Goal: Task Accomplishment & Management: Manage account settings

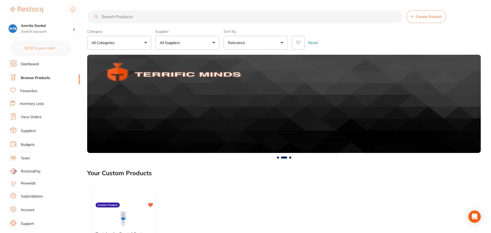
drag, startPoint x: 31, startPoint y: 196, endPoint x: 4, endPoint y: 202, distance: 27.9
click at [31, 196] on link "Subscriptions" at bounding box center [32, 196] width 22 height 5
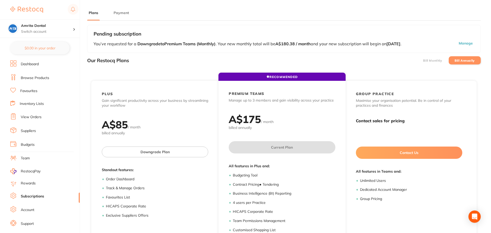
click at [468, 44] on button "Manage" at bounding box center [451, 44] width 46 height 6
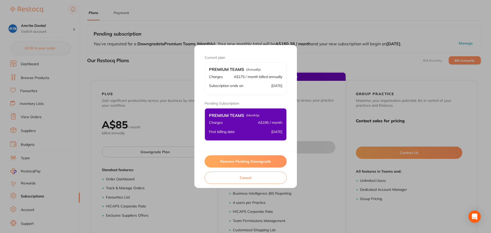
click at [254, 162] on button "Remove Pending Downgrade" at bounding box center [245, 162] width 82 height 12
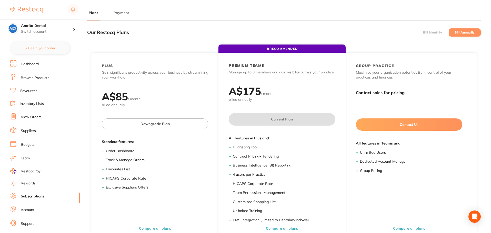
click at [426, 32] on label "Bill Monthly" at bounding box center [432, 33] width 19 height 4
click at [423, 33] on input "Bill Monthly" at bounding box center [423, 33] width 0 height 0
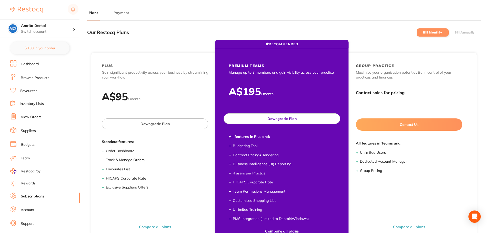
click at [283, 121] on button "Downgrade Plan" at bounding box center [281, 119] width 117 height 11
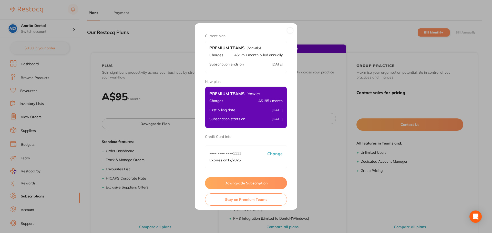
click at [241, 183] on button "Downgrade Subscription" at bounding box center [246, 183] width 82 height 12
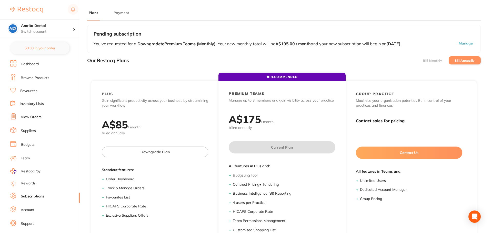
click at [437, 60] on label "Bill Monthly" at bounding box center [432, 61] width 19 height 4
click at [423, 60] on input "Bill Monthly" at bounding box center [423, 60] width 0 height 0
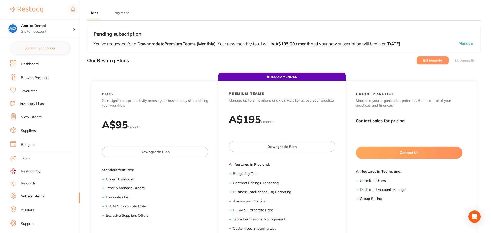
click at [460, 62] on label "Bill Annually" at bounding box center [464, 61] width 20 height 4
click at [454, 60] on input "Bill Annually" at bounding box center [454, 60] width 0 height 0
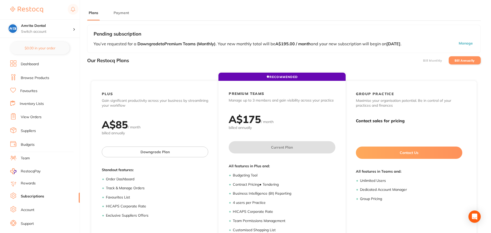
click at [437, 63] on li "Bill Monthly" at bounding box center [432, 60] width 32 height 8
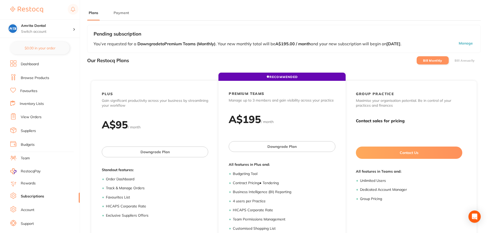
click at [467, 46] on button "Manage" at bounding box center [451, 44] width 46 height 6
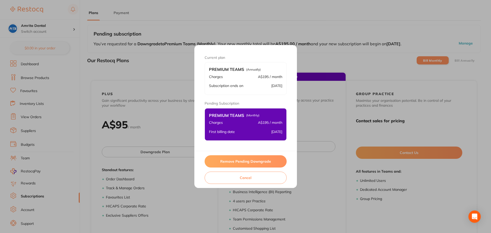
click at [261, 162] on button "Remove Pending Downgrade" at bounding box center [245, 162] width 82 height 12
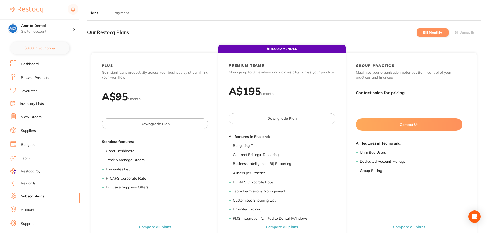
click at [455, 32] on label "Bill Annually" at bounding box center [464, 33] width 20 height 4
click at [454, 33] on input "Bill Annually" at bounding box center [454, 33] width 0 height 0
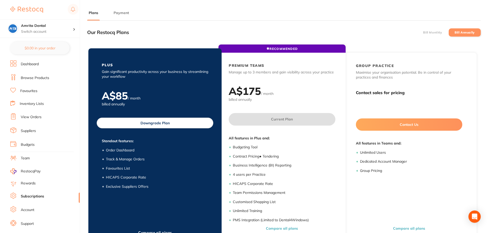
click at [160, 126] on button "Downgrade Plan" at bounding box center [155, 123] width 117 height 11
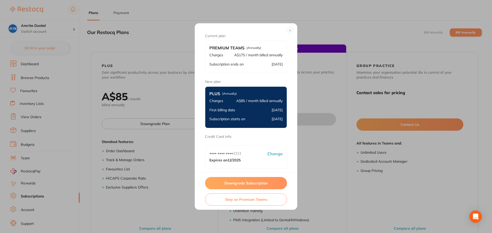
click at [256, 181] on button "Downgrade Subscription" at bounding box center [246, 183] width 82 height 12
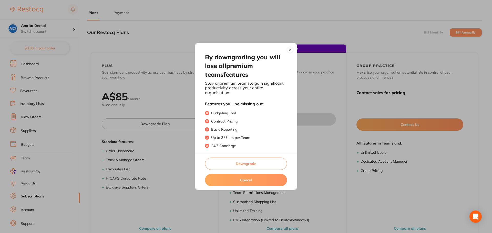
click at [269, 164] on button "Downgrade" at bounding box center [246, 164] width 82 height 12
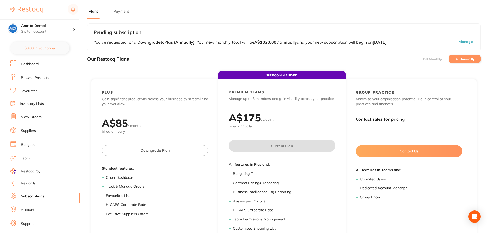
click at [468, 41] on button "Manage" at bounding box center [451, 42] width 46 height 6
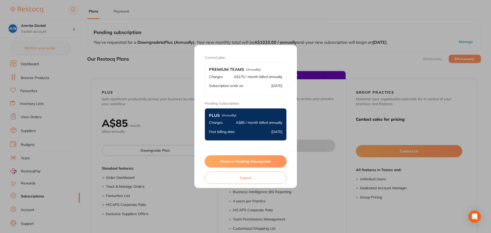
click at [260, 160] on button "Remove Pending Downgrade" at bounding box center [245, 162] width 82 height 12
click at [234, 164] on button "Remove Pending Downgrade" at bounding box center [245, 162] width 82 height 12
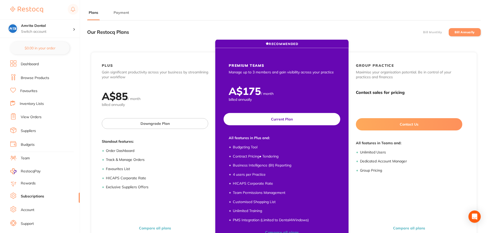
scroll to position [0, 0]
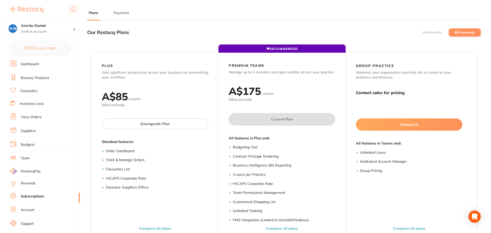
click at [429, 33] on label "Bill Monthly" at bounding box center [432, 33] width 19 height 4
click at [423, 33] on input "Bill Monthly" at bounding box center [423, 33] width 0 height 0
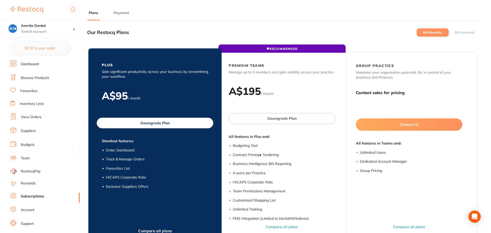
click at [146, 122] on button "Downgrade Plan" at bounding box center [155, 123] width 117 height 11
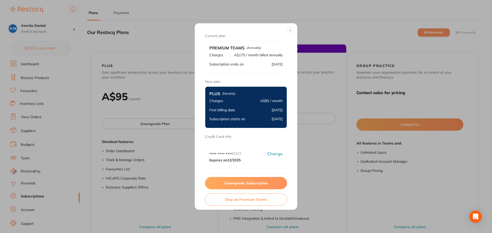
click at [259, 184] on button "Downgrade Subscription" at bounding box center [246, 183] width 82 height 12
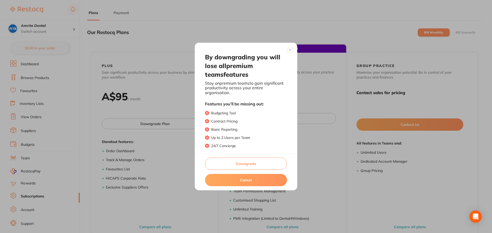
click at [243, 165] on button "Downgrade" at bounding box center [246, 164] width 82 height 12
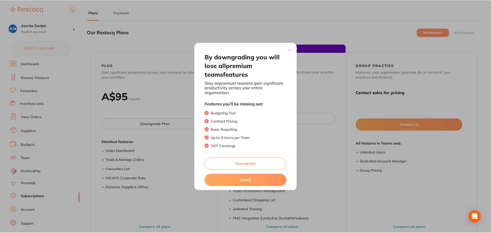
scroll to position [0, 0]
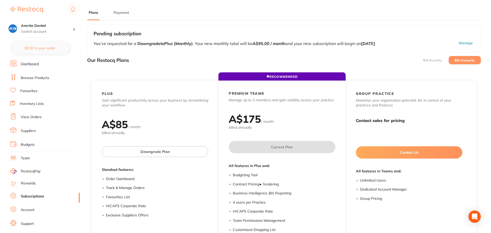
click at [431, 61] on label "Bill Monthly" at bounding box center [432, 61] width 19 height 4
click at [423, 60] on input "Bill Monthly" at bounding box center [423, 60] width 0 height 0
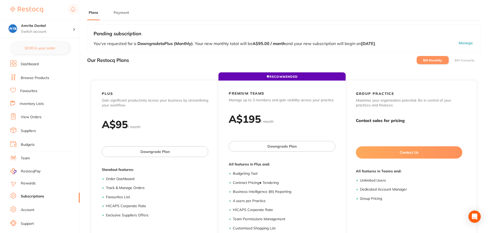
click at [468, 43] on button "Manage" at bounding box center [451, 44] width 46 height 6
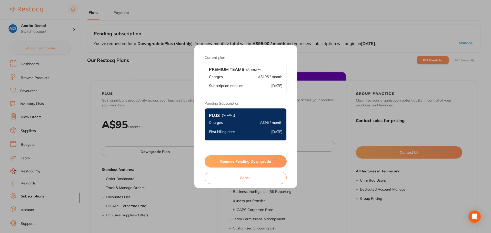
click at [254, 166] on button "Remove Pending Downgrade" at bounding box center [245, 162] width 82 height 12
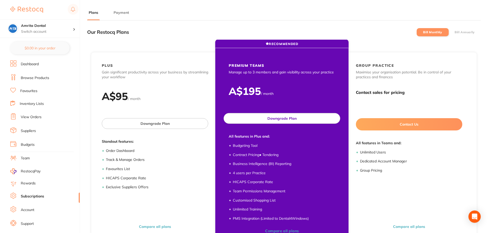
scroll to position [0, 0]
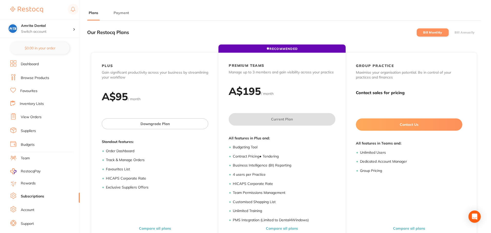
click at [460, 35] on li "Bill Annually" at bounding box center [464, 32] width 32 height 8
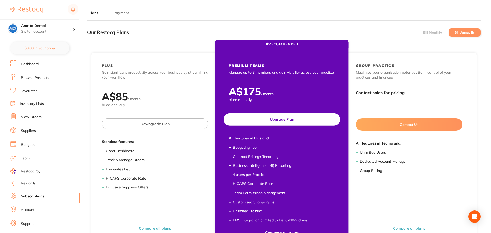
click at [285, 123] on button "Upgrade Plan" at bounding box center [281, 120] width 117 height 12
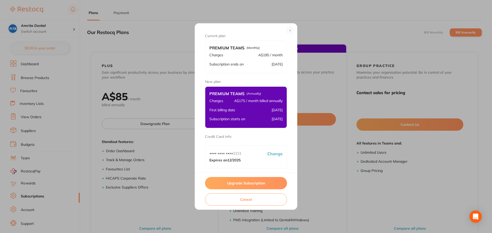
click at [245, 186] on button "Upgrade Subscription" at bounding box center [246, 183] width 82 height 12
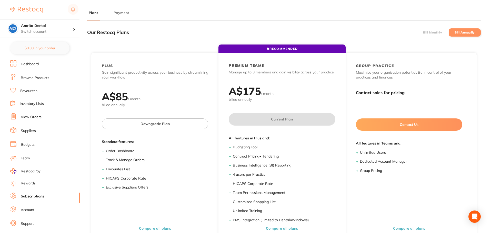
click at [426, 35] on li "Bill Monthly" at bounding box center [432, 32] width 32 height 8
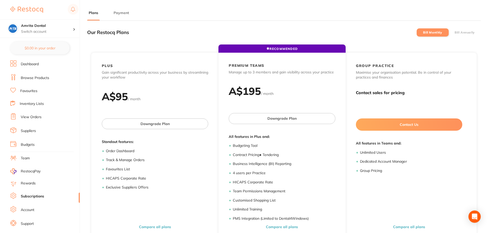
click at [462, 32] on label "Bill Annually" at bounding box center [464, 33] width 20 height 4
click at [454, 33] on input "Bill Annually" at bounding box center [454, 33] width 0 height 0
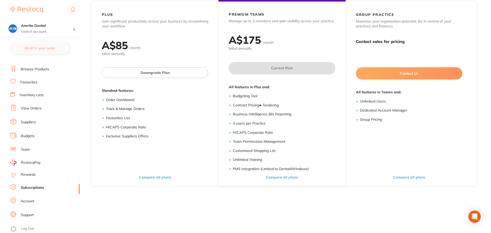
scroll to position [77, 0]
